Goal: Use online tool/utility: Utilize a website feature to perform a specific function

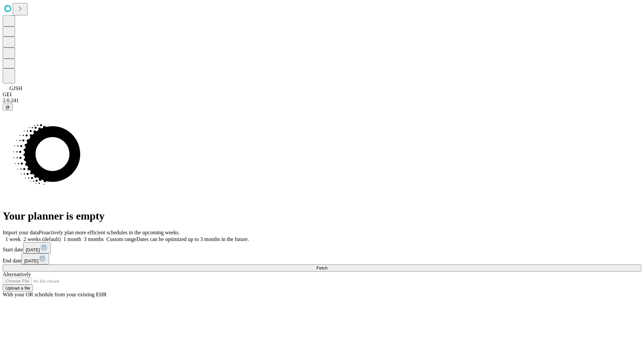
click at [327, 266] on span "Fetch" at bounding box center [321, 268] width 11 height 5
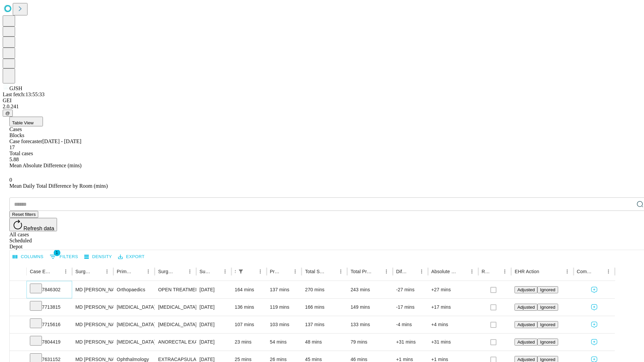
click at [39, 285] on icon at bounding box center [36, 288] width 7 height 7
